Goal: Use online tool/utility: Utilize a website feature to perform a specific function

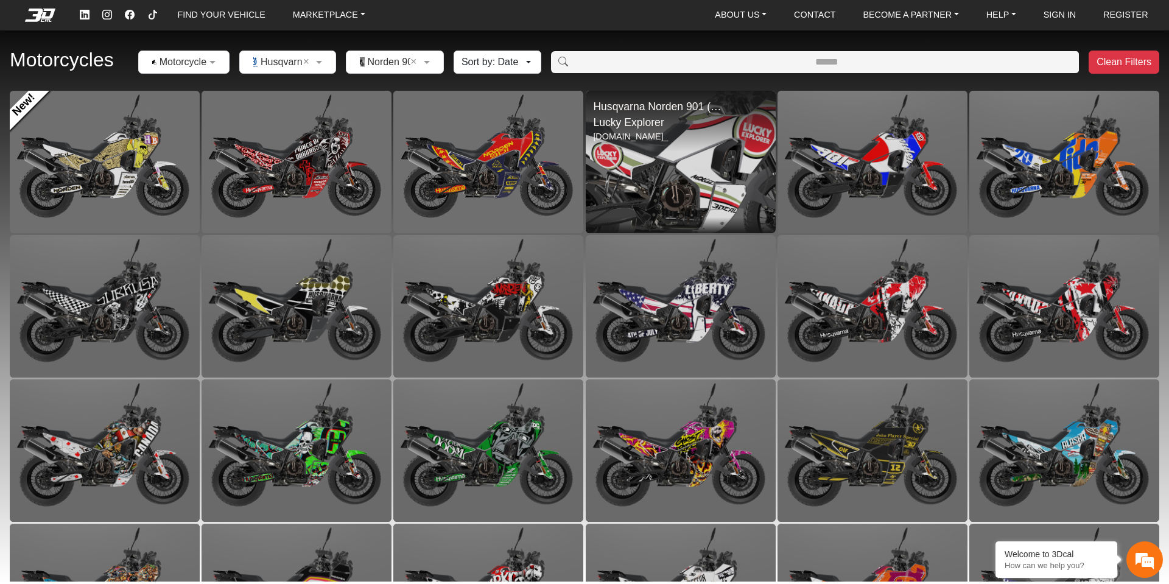
click at [682, 171] on img at bounding box center [681, 161] width 380 height 285
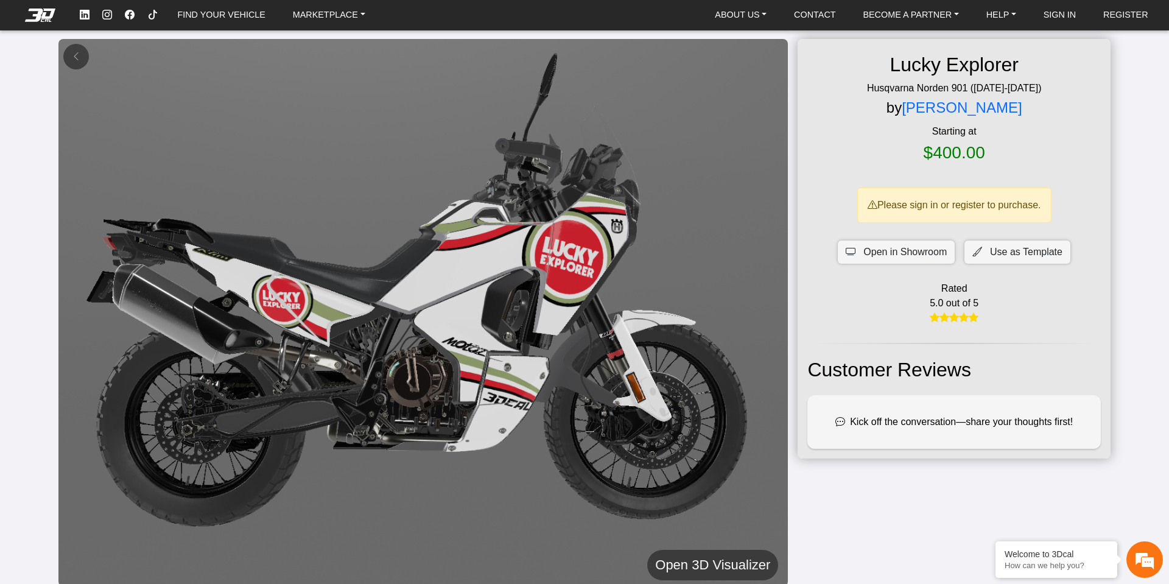
click at [672, 570] on h5 "Open 3D Visualizer" at bounding box center [712, 565] width 115 height 22
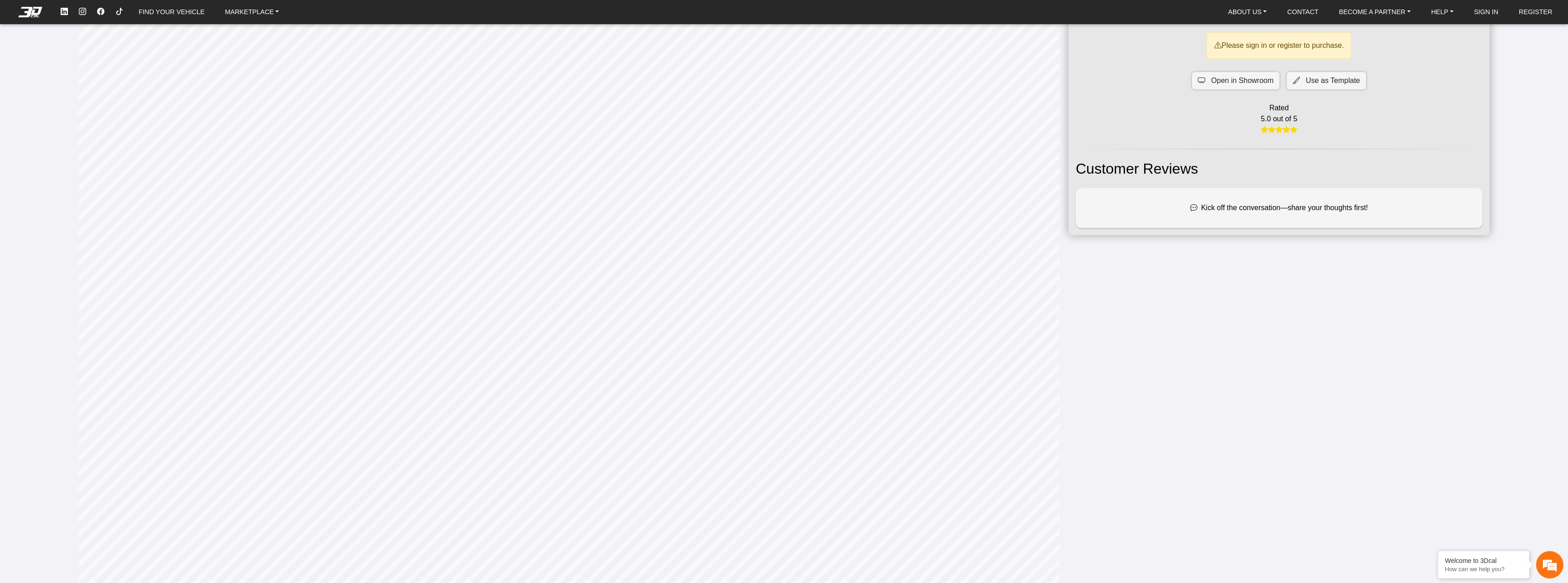
scroll to position [106, 0]
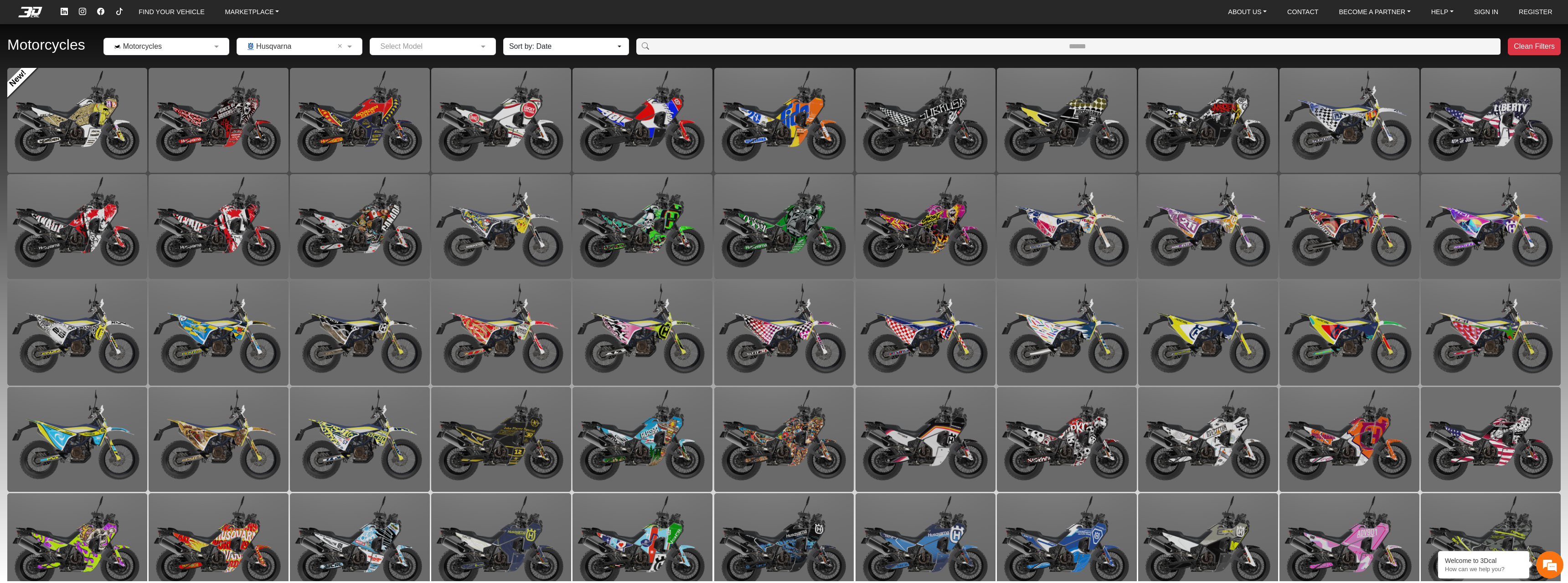
click at [303, 49] on input "text" at bounding box center [291, 46] width 97 height 11
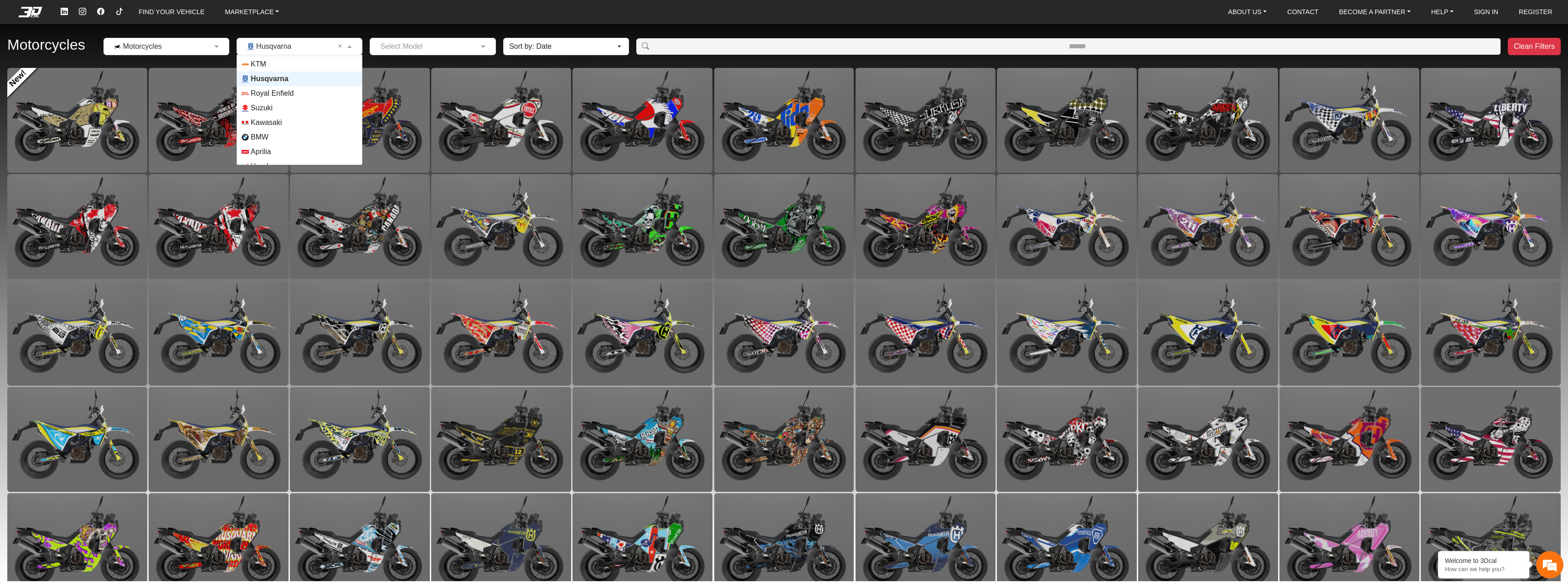
scroll to position [22, 0]
click at [276, 143] on span "Aprilia" at bounding box center [300, 143] width 116 height 7
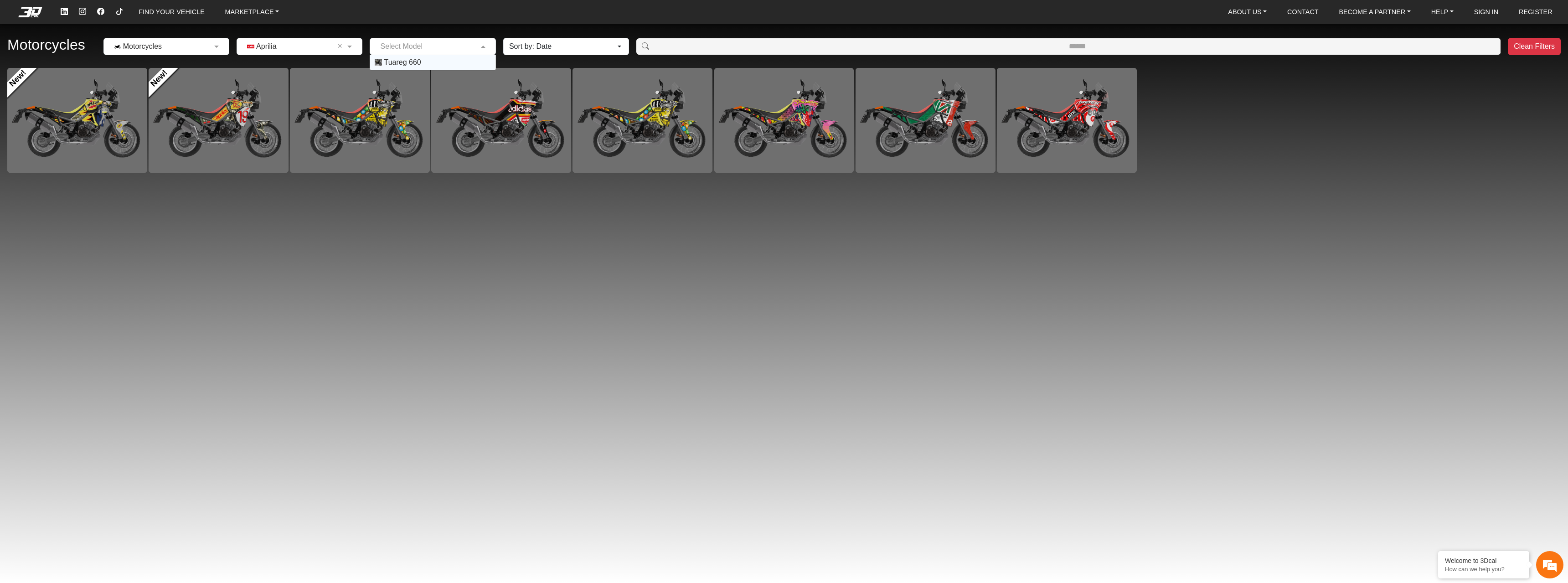
click at [435, 46] on input "text" at bounding box center [423, 46] width 97 height 11
click at [439, 60] on span "Tuareg 660" at bounding box center [432, 63] width 116 height 7
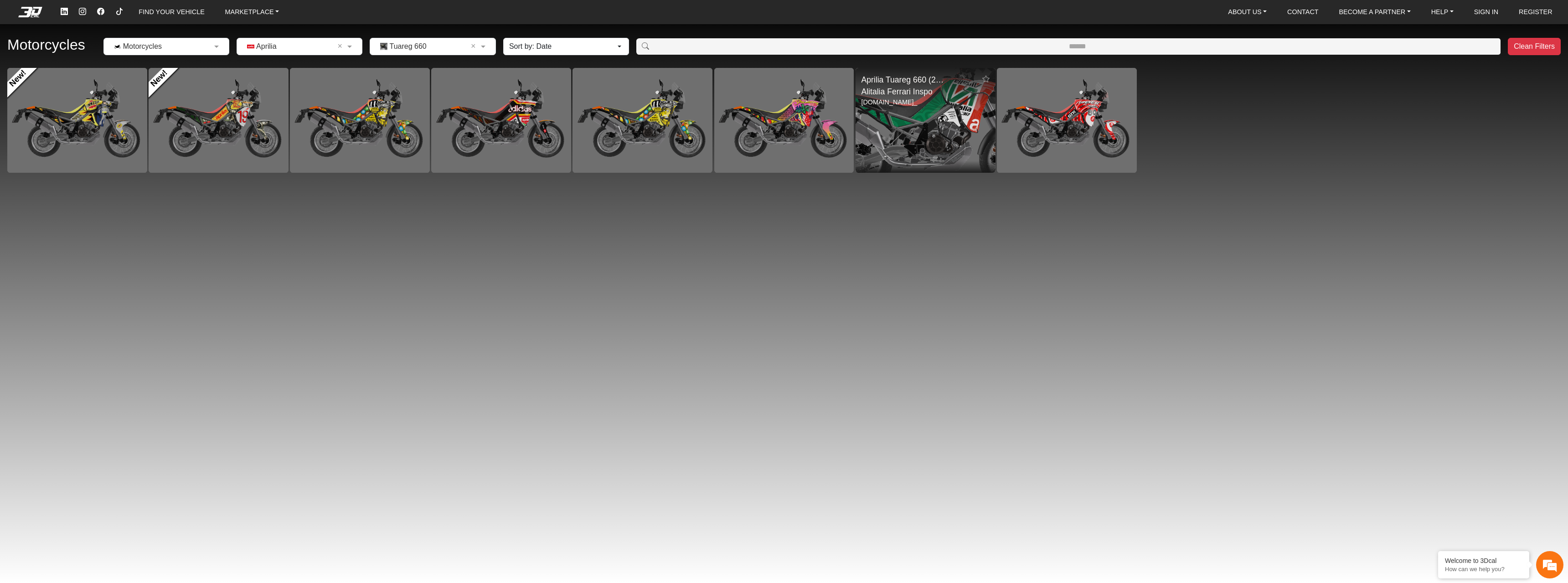
click at [937, 115] on img at bounding box center [926, 120] width 280 height 210
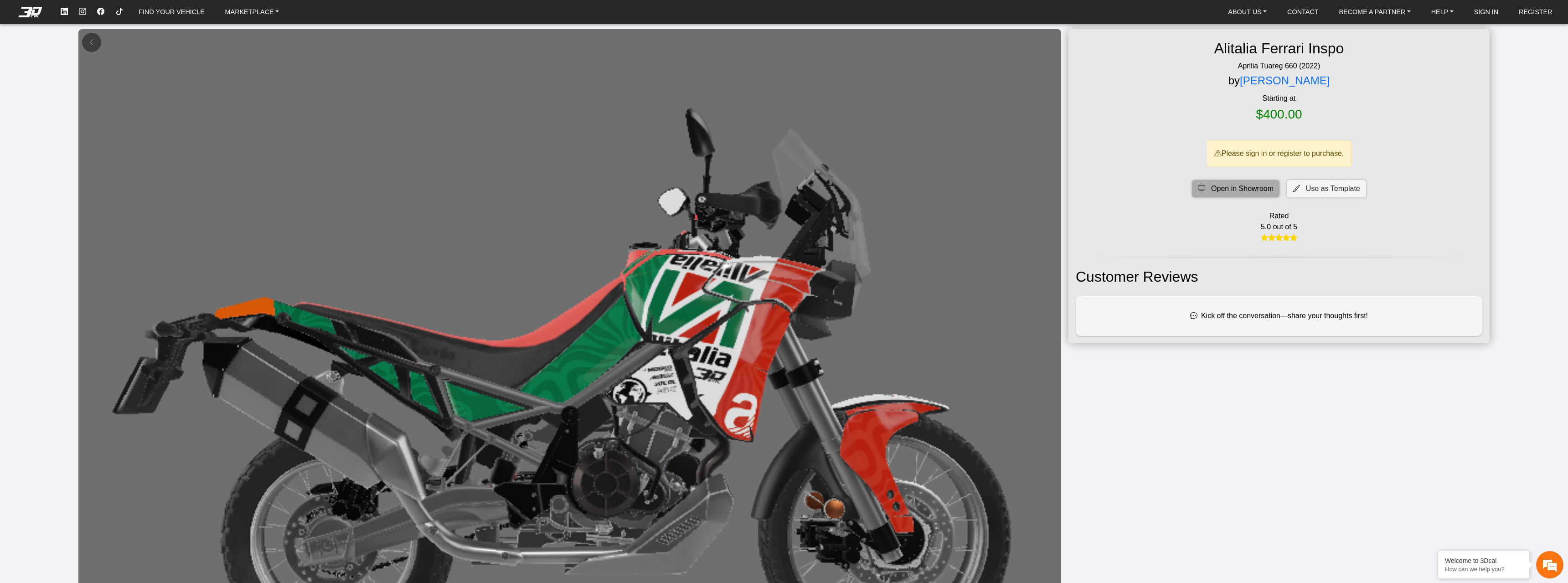
click at [1260, 192] on span "Open in Showroom" at bounding box center [1242, 189] width 62 height 11
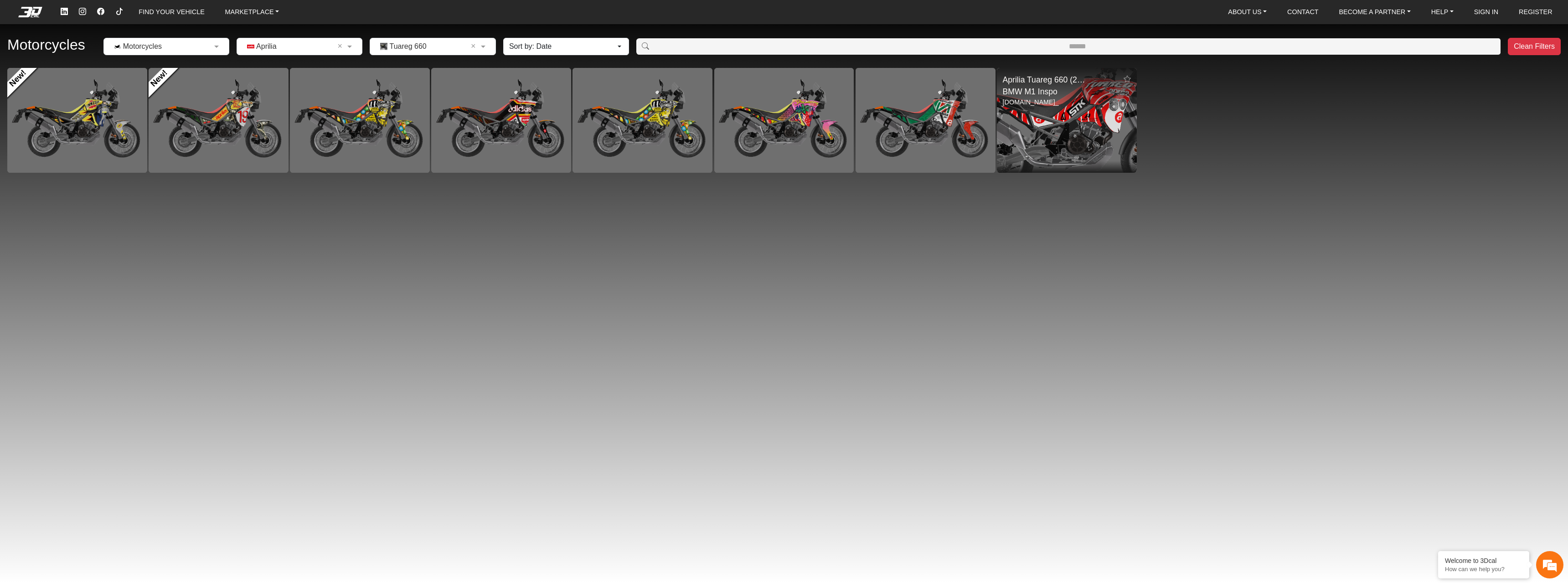
click at [1045, 121] on img at bounding box center [1067, 120] width 280 height 210
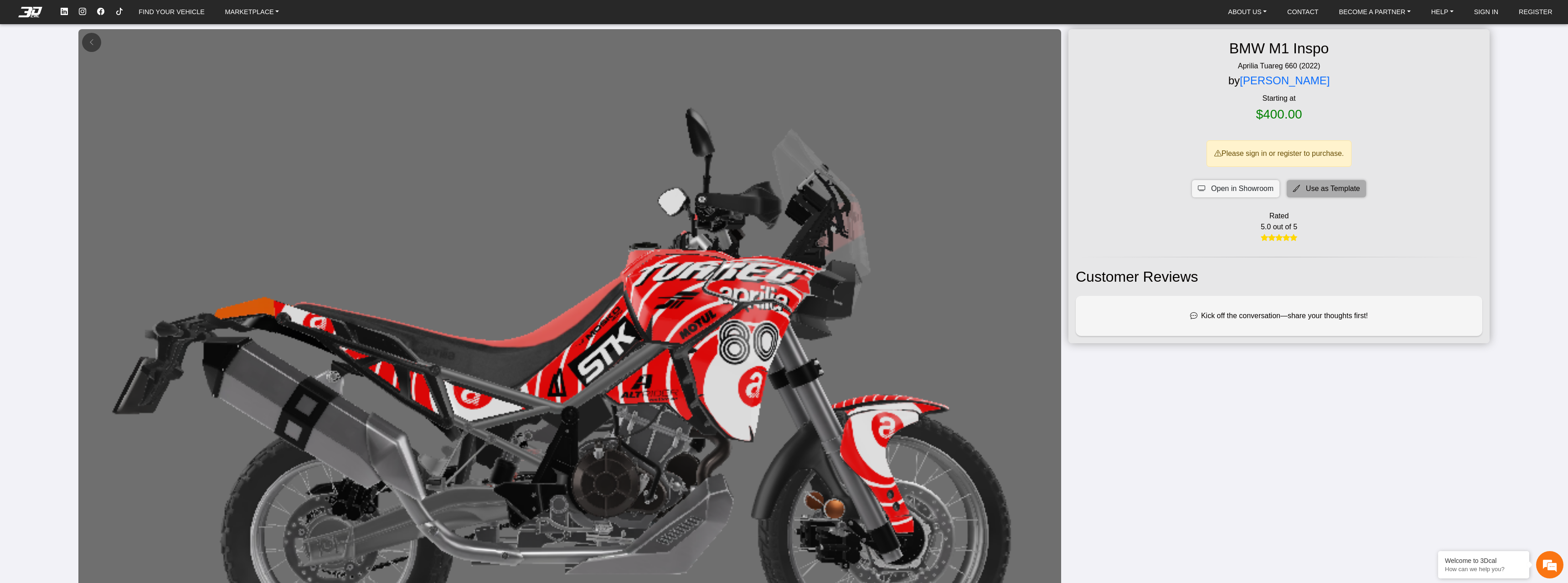
click at [1335, 190] on span "Use as Template" at bounding box center [1333, 189] width 54 height 11
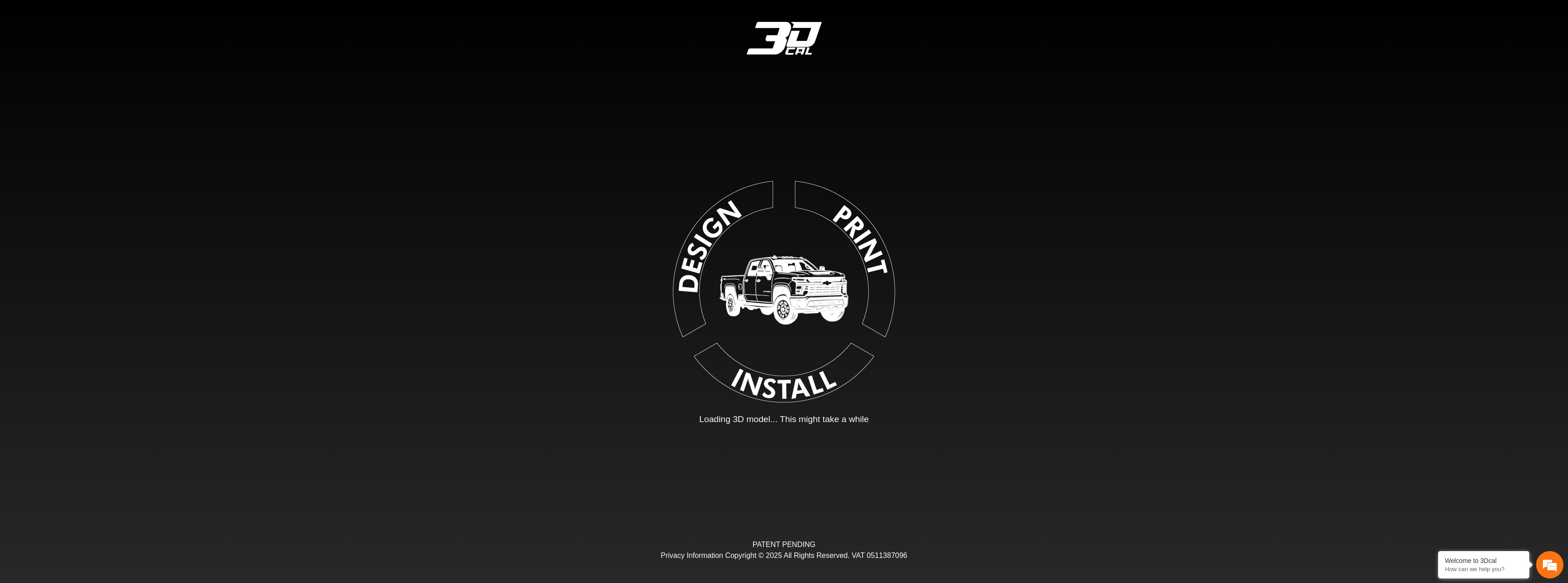
type input "*"
